Goal: Navigation & Orientation: Go to known website

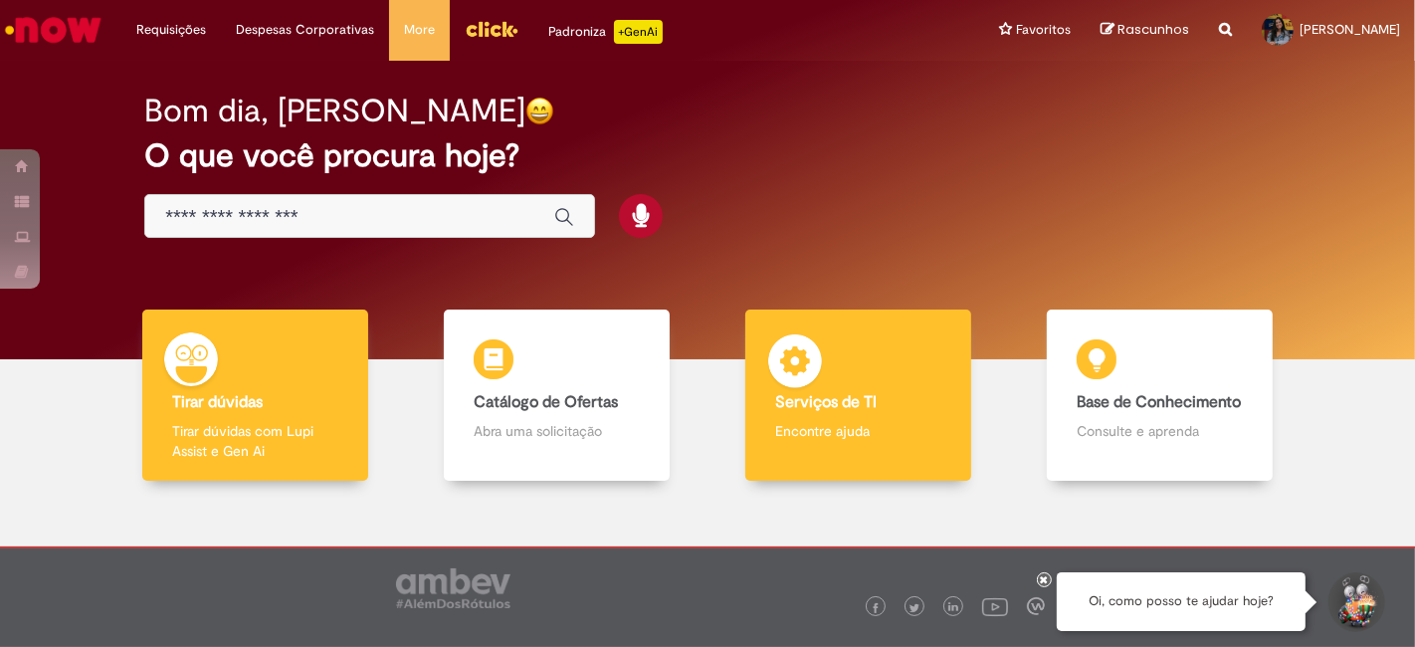
click at [846, 356] on div "Serviços de TI Serviços de TI Encontre ajuda" at bounding box center [858, 396] width 227 height 172
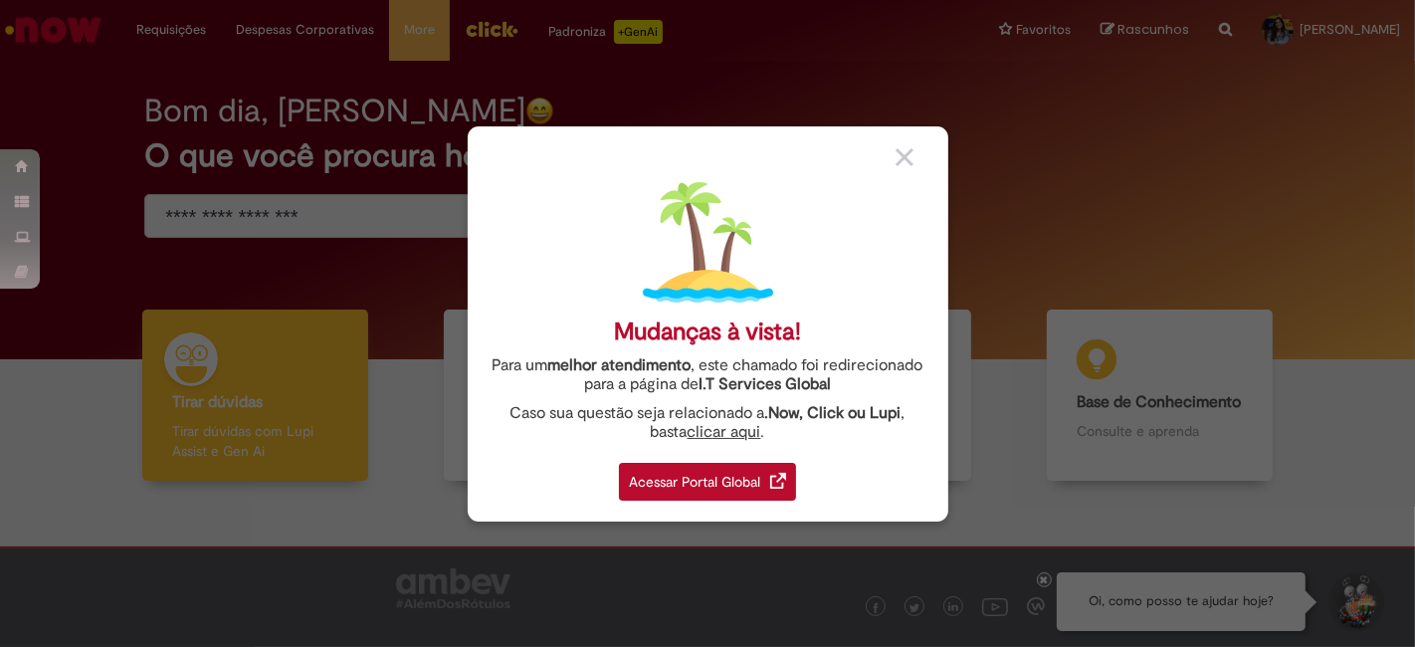
click at [698, 464] on div "Acessar Portal Global" at bounding box center [707, 482] width 177 height 38
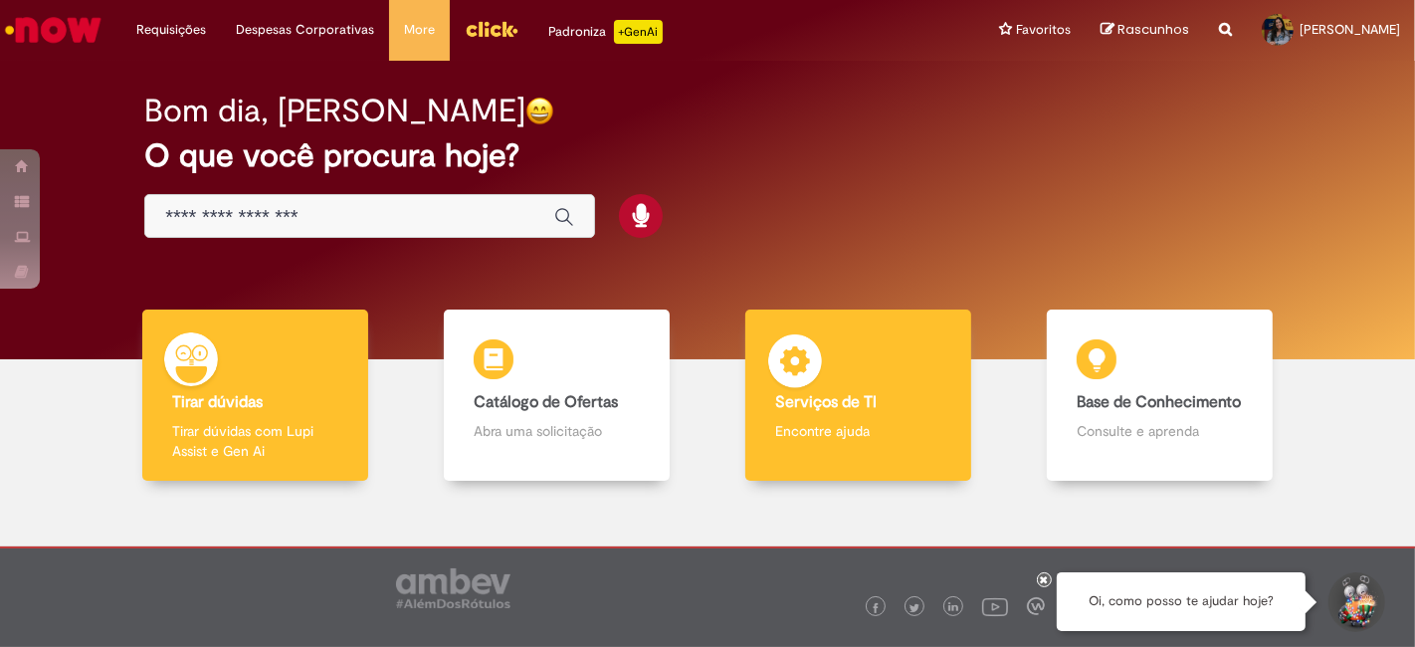
click at [890, 398] on h4 "Serviços de TI" at bounding box center [858, 403] width 167 height 18
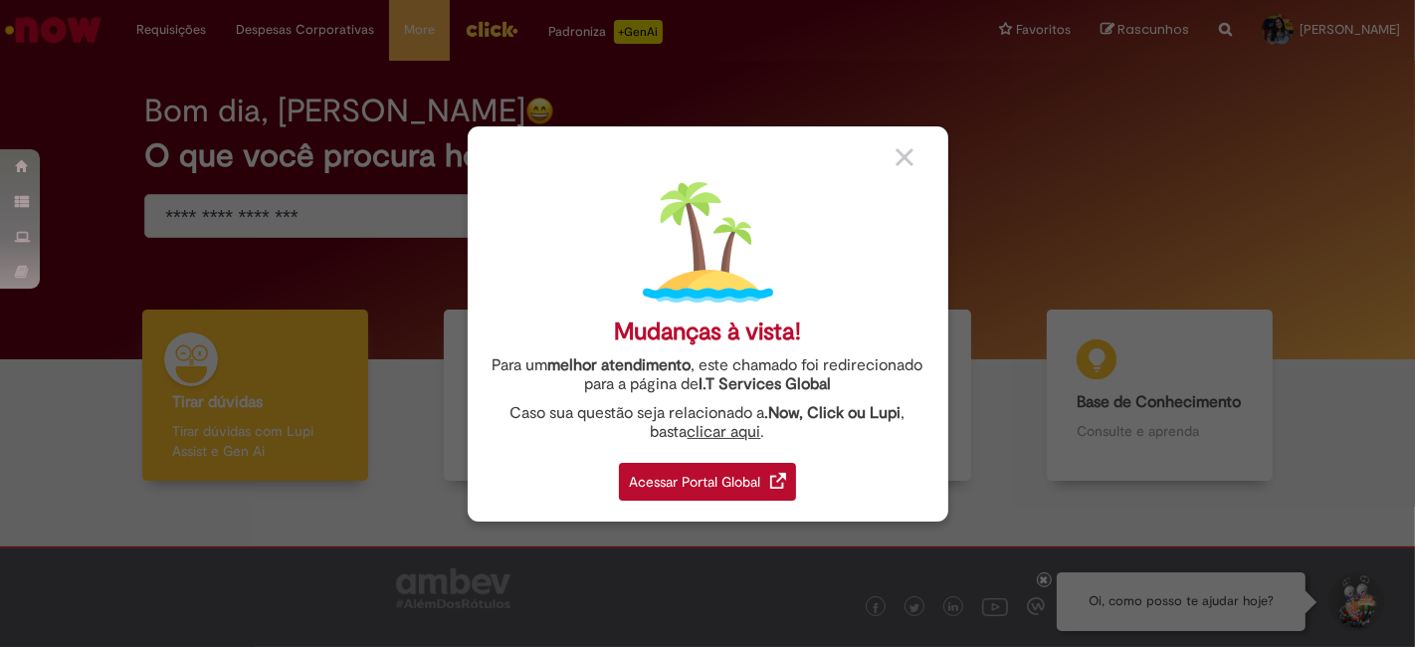
click at [699, 481] on div "Acessar Portal Global" at bounding box center [707, 482] width 177 height 38
